Goal: Transaction & Acquisition: Purchase product/service

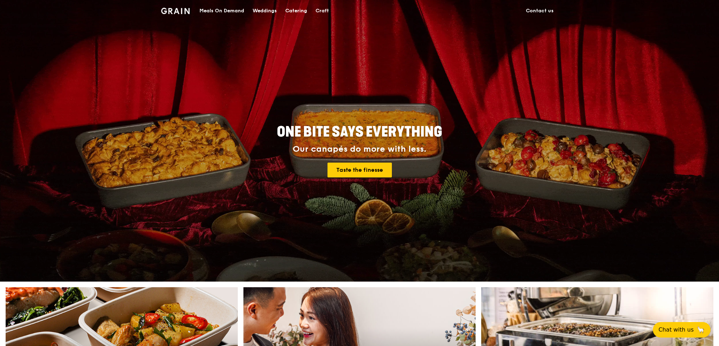
click at [133, 249] on div "ONE BITE SAYS EVERYTHING Our canapés do more with less. Taste the finesse" at bounding box center [359, 140] width 719 height 281
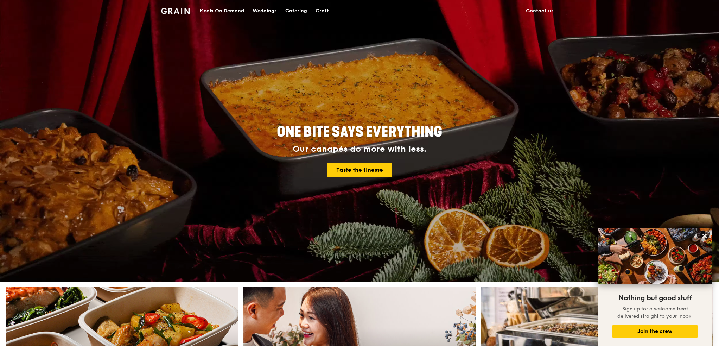
click at [295, 14] on div "Catering" at bounding box center [296, 10] width 22 height 21
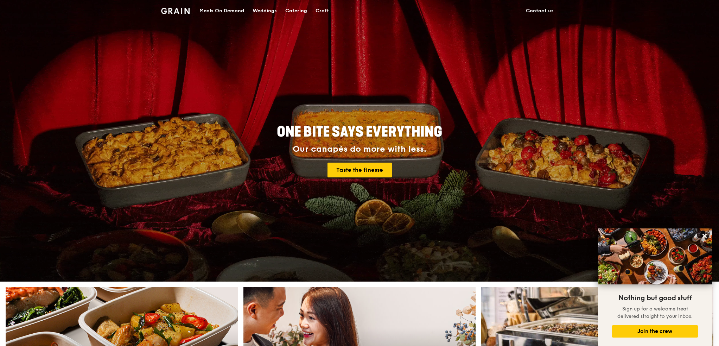
click at [297, 12] on div "Catering" at bounding box center [296, 10] width 22 height 21
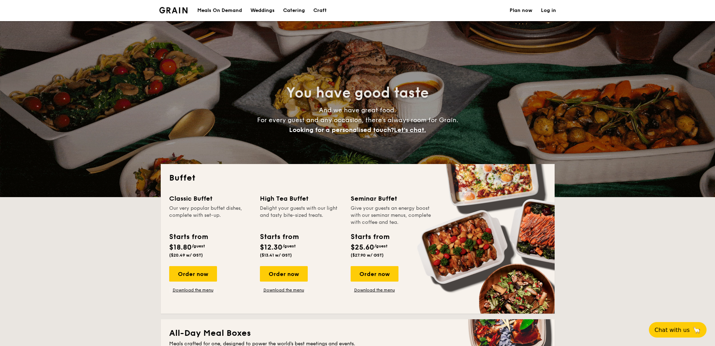
select select
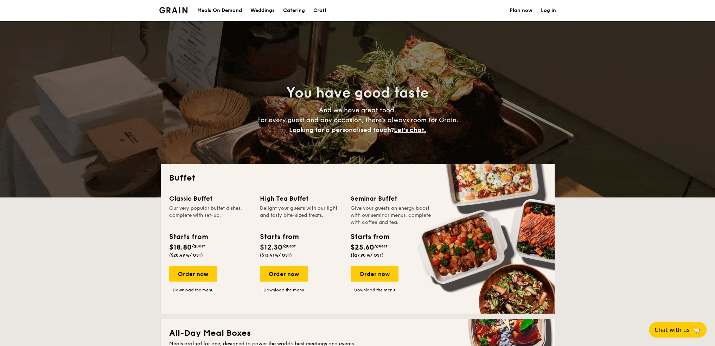
click at [291, 11] on h1 "Catering" at bounding box center [294, 10] width 22 height 21
click at [214, 10] on div "Meals On Demand" at bounding box center [219, 10] width 45 height 21
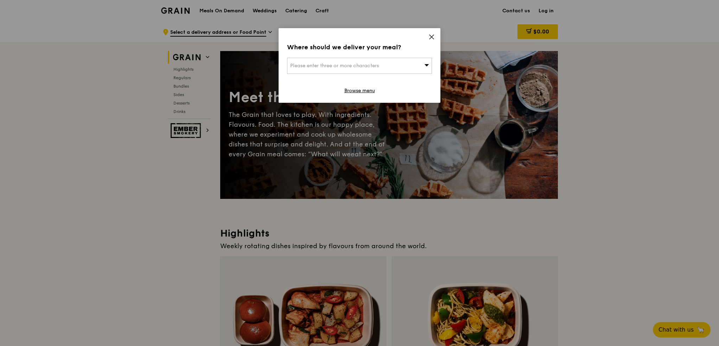
click at [433, 37] on icon at bounding box center [431, 37] width 6 height 6
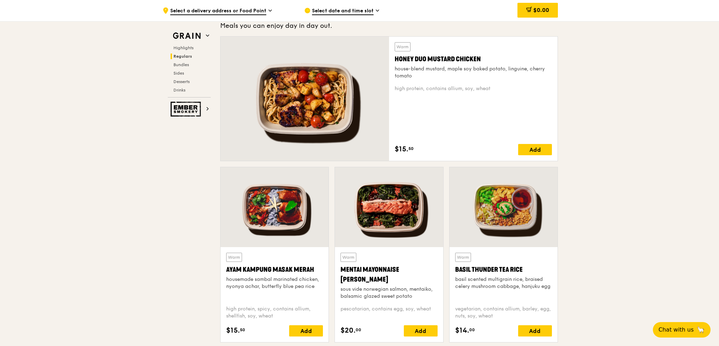
scroll to position [492, 0]
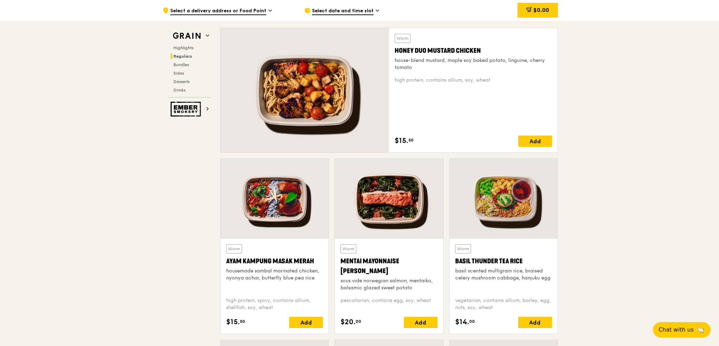
click at [512, 202] on div at bounding box center [504, 199] width 108 height 80
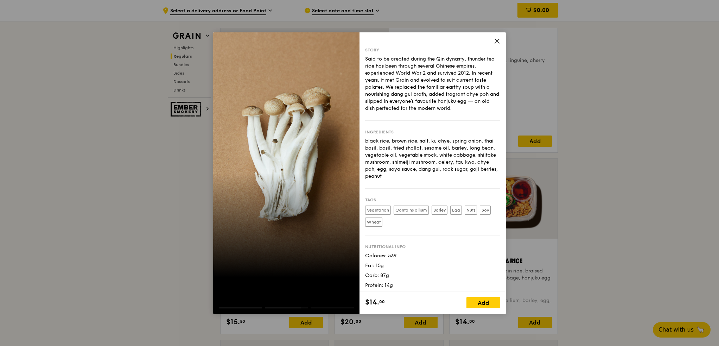
click at [412, 146] on div "black rice, brown rice, salt, ku chye, spring onion, thai basil, basil, fried s…" at bounding box center [432, 159] width 135 height 42
click at [250, 305] on div at bounding box center [286, 301] width 146 height 11
click at [250, 308] on div at bounding box center [286, 310] width 146 height 6
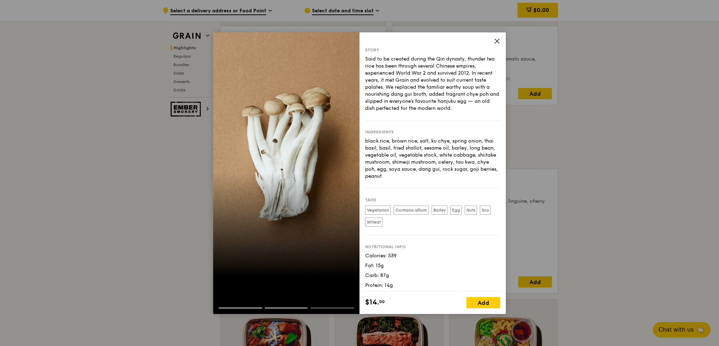
scroll to position [422, 0]
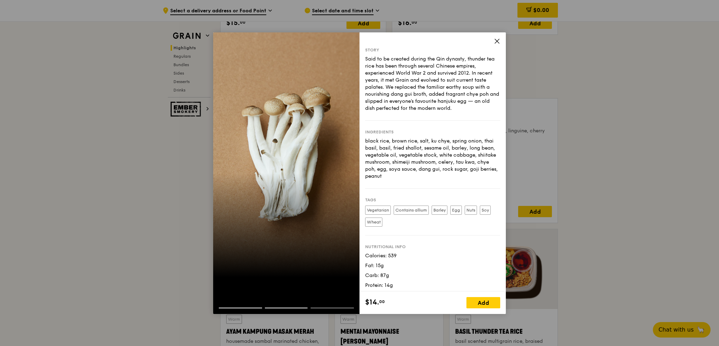
click at [267, 107] on div at bounding box center [286, 172] width 146 height 281
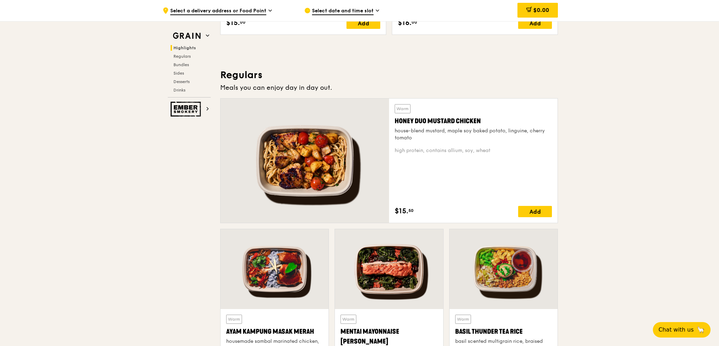
drag, startPoint x: 129, startPoint y: 148, endPoint x: 150, endPoint y: 115, distance: 38.7
